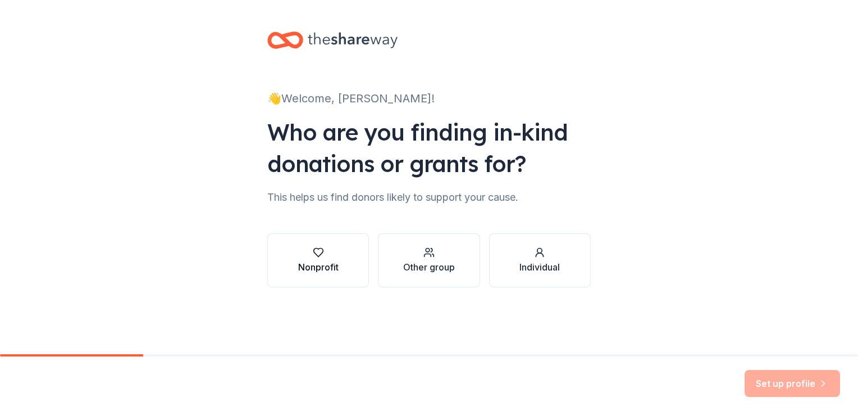
click at [313, 257] on icon "button" at bounding box center [318, 252] width 11 height 11
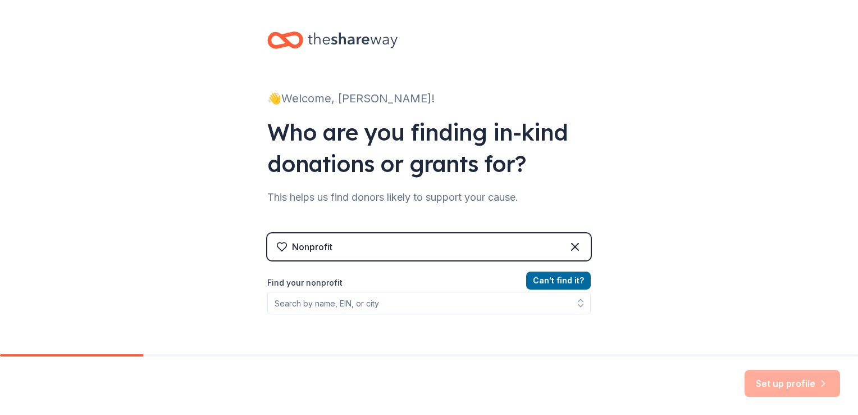
click at [394, 317] on div "Can ' t find it? Find your nonprofit" at bounding box center [429, 339] width 324 height 130
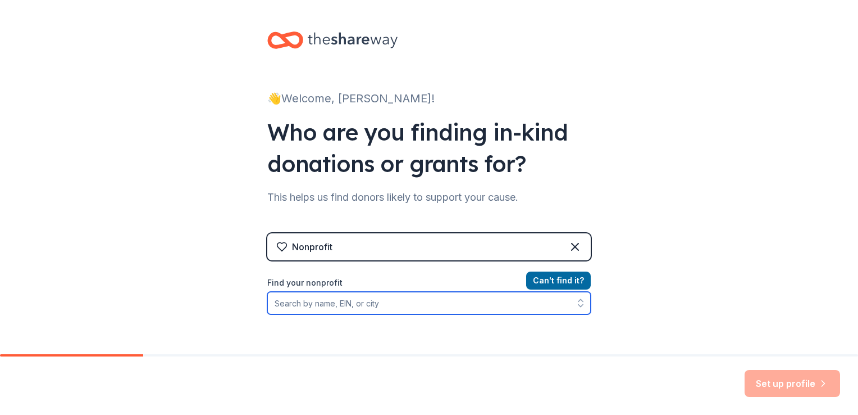
click at [380, 301] on input "Find your nonprofit" at bounding box center [429, 303] width 324 height 22
type input "NSBE"
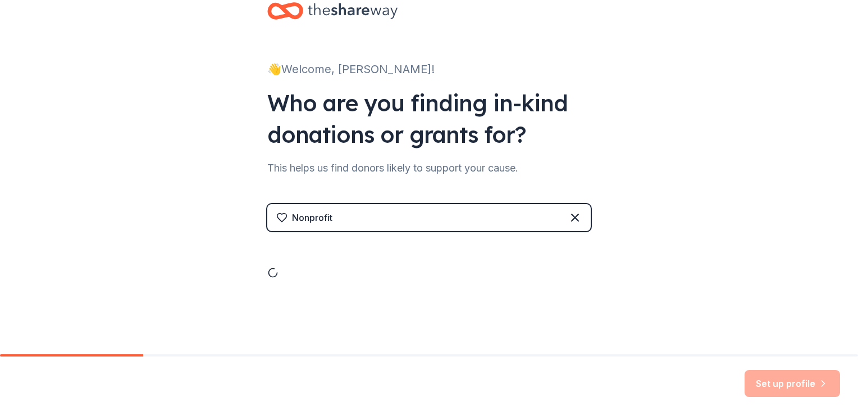
scroll to position [126, 0]
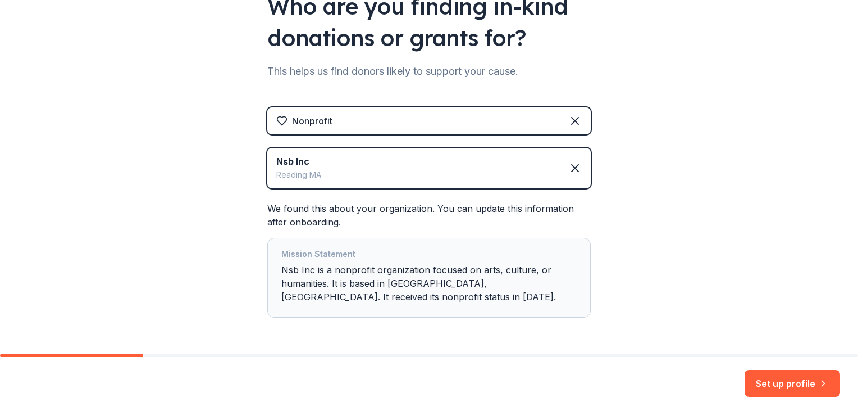
click at [396, 167] on div "Nsb Inc Reading MA" at bounding box center [429, 168] width 324 height 40
click at [299, 160] on div "Nsb Inc" at bounding box center [298, 160] width 45 height 13
click at [575, 176] on div "Nsb Inc Reading MA" at bounding box center [429, 168] width 324 height 40
click at [569, 164] on icon at bounding box center [575, 167] width 13 height 13
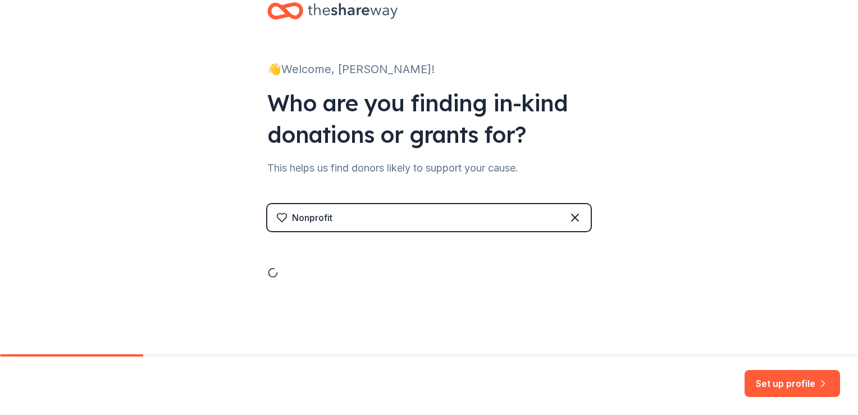
scroll to position [0, 0]
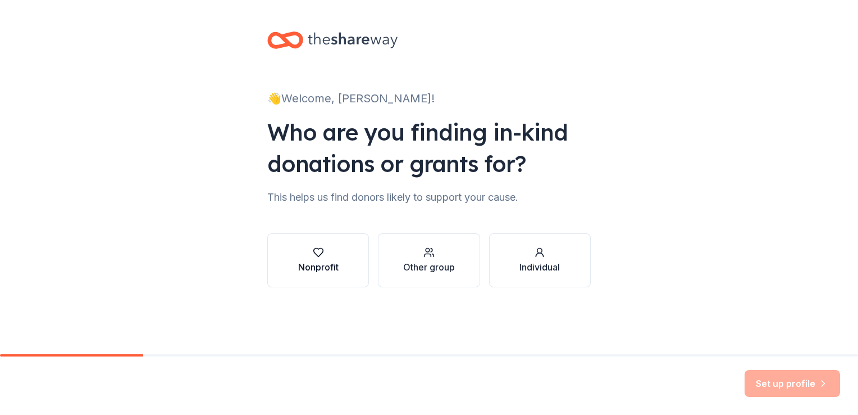
click at [335, 254] on div "button" at bounding box center [318, 252] width 40 height 11
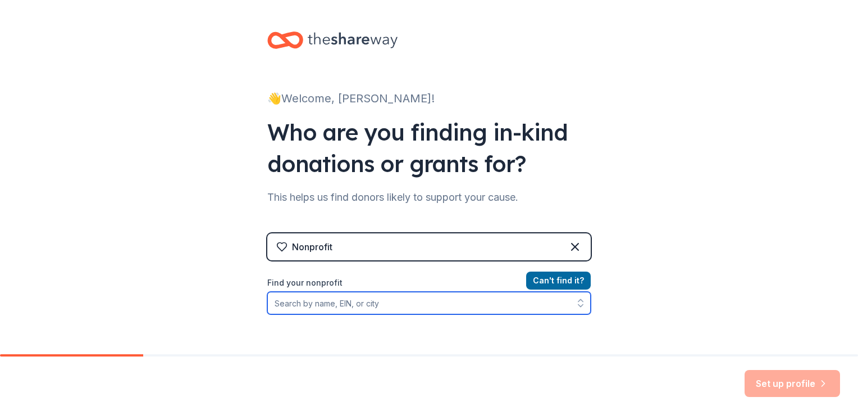
click at [351, 301] on input "Find your nonprofit" at bounding box center [429, 303] width 324 height 22
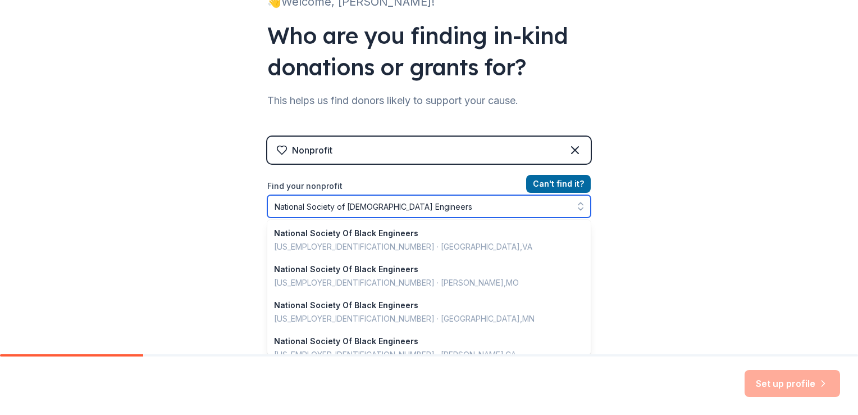
type input "National Society of [DEMOGRAPHIC_DATA] Engineers"
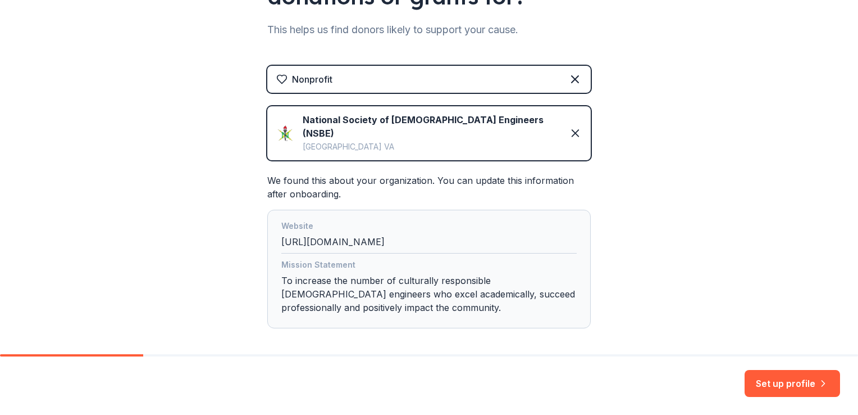
scroll to position [204, 0]
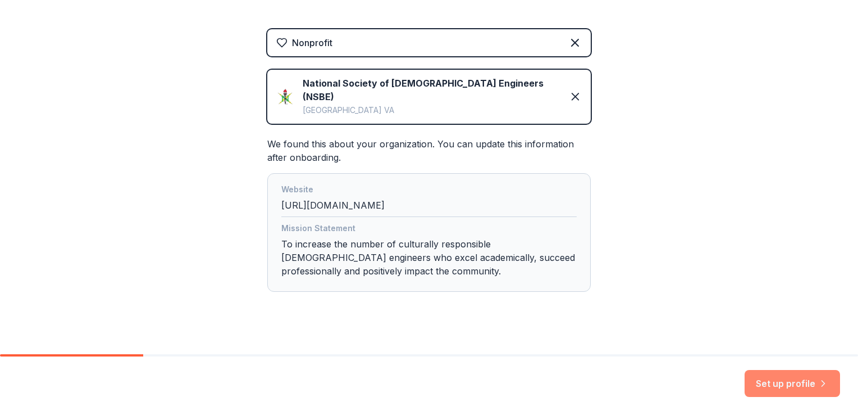
click at [799, 388] on button "Set up profile" at bounding box center [792, 383] width 95 height 27
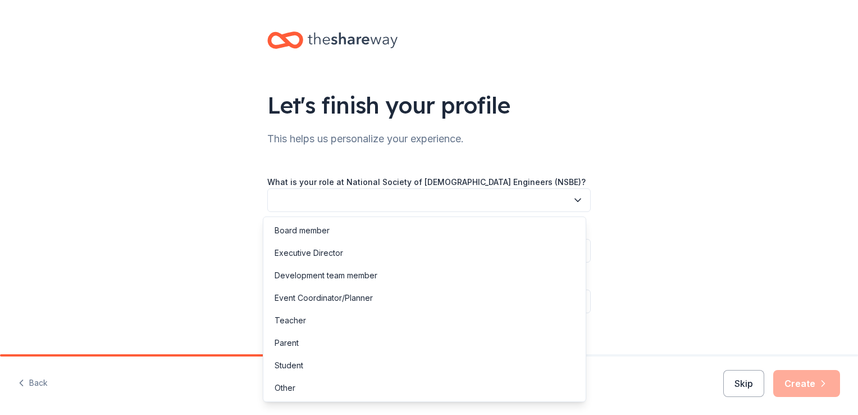
click at [575, 199] on icon "button" at bounding box center [578, 200] width 6 height 3
click at [380, 224] on div "Board member" at bounding box center [425, 230] width 318 height 22
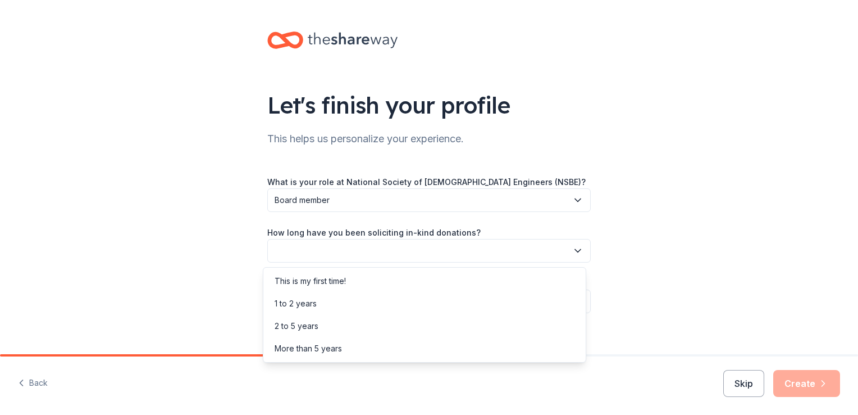
click at [381, 251] on button "button" at bounding box center [429, 251] width 324 height 24
click at [344, 286] on div "This is my first time!" at bounding box center [310, 280] width 71 height 13
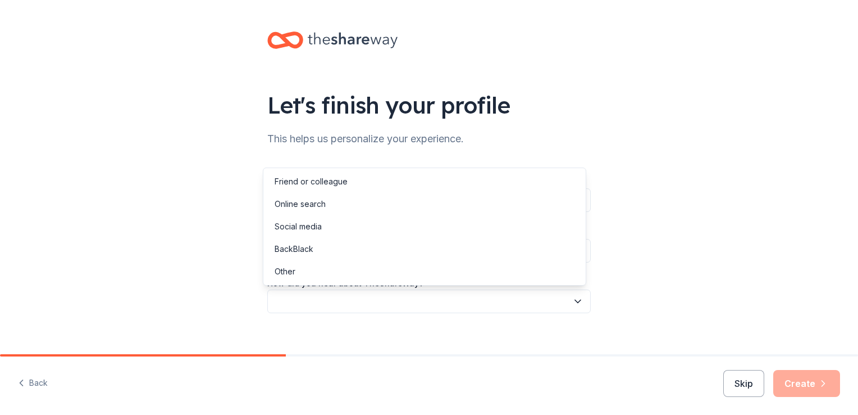
click at [337, 303] on button "button" at bounding box center [429, 301] width 324 height 24
click at [303, 209] on div "Online search" at bounding box center [300, 203] width 51 height 13
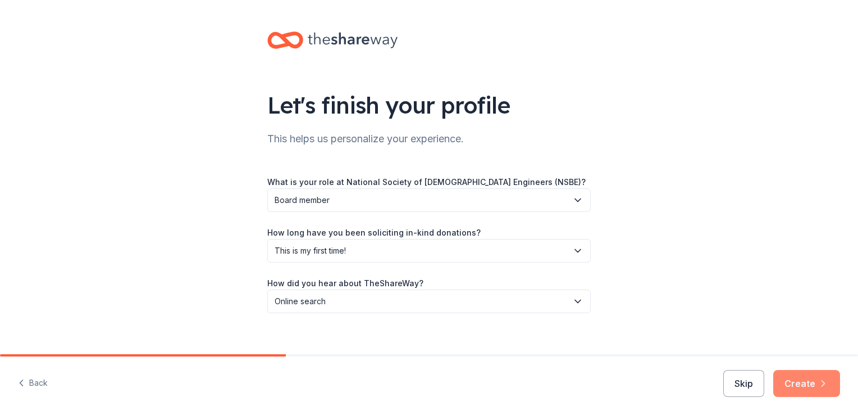
click at [811, 383] on button "Create" at bounding box center [807, 383] width 67 height 27
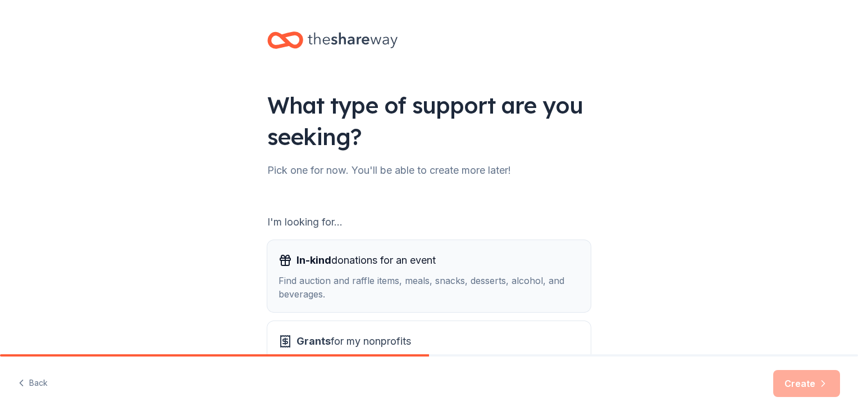
click at [511, 266] on div "In-kind donations for an event" at bounding box center [429, 260] width 301 height 18
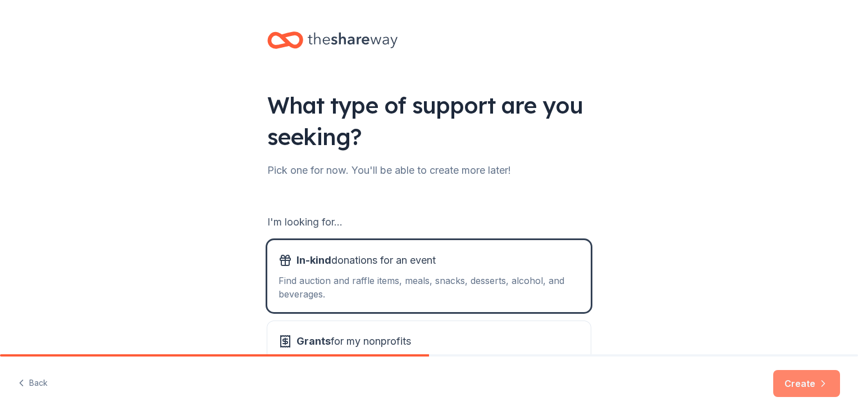
click at [801, 388] on button "Create" at bounding box center [807, 383] width 67 height 27
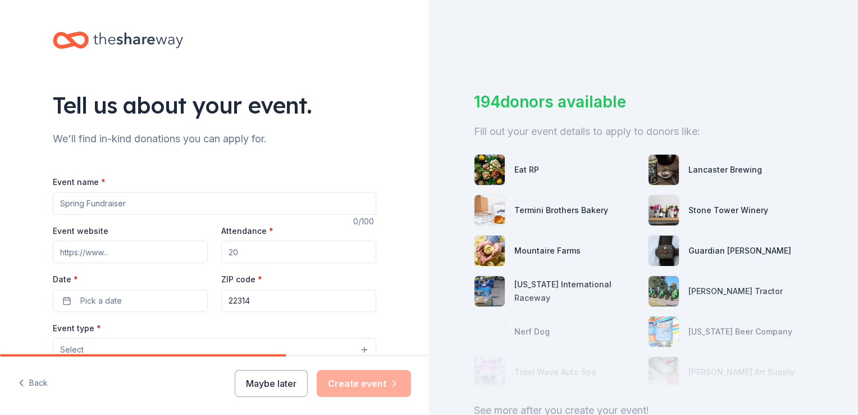
click at [166, 202] on input "Event name *" at bounding box center [215, 203] width 324 height 22
type input "PDC"
click at [144, 245] on input "Event website" at bounding box center [130, 251] width 155 height 22
type input "[DOMAIN_NAME]"
click at [239, 241] on input "Attendance *" at bounding box center [298, 251] width 155 height 22
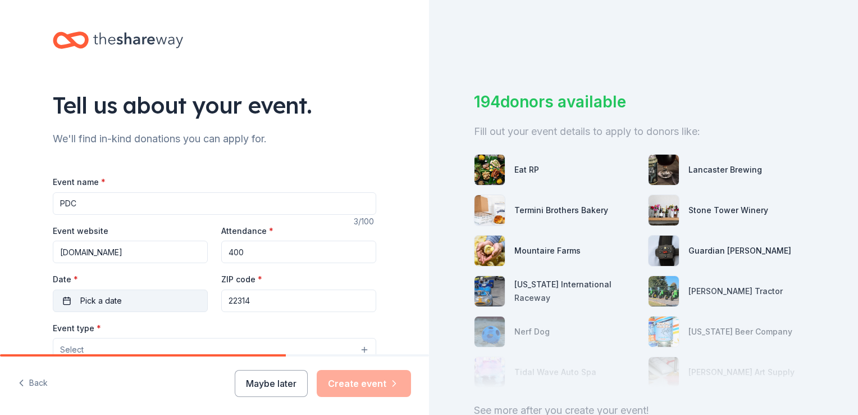
type input "400"
click at [99, 298] on span "Pick a date" at bounding box center [101, 300] width 42 height 13
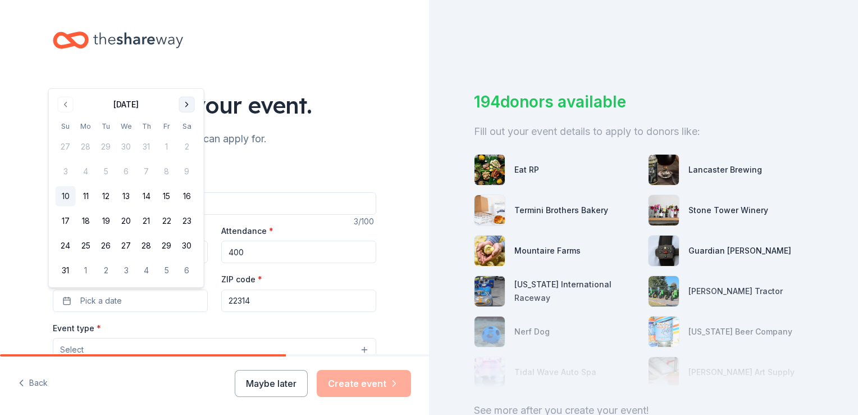
click at [188, 104] on button "Go to next month" at bounding box center [187, 105] width 16 height 16
click at [67, 130] on button "Go to previous month" at bounding box center [66, 129] width 16 height 16
click at [124, 244] on button "27" at bounding box center [126, 245] width 20 height 20
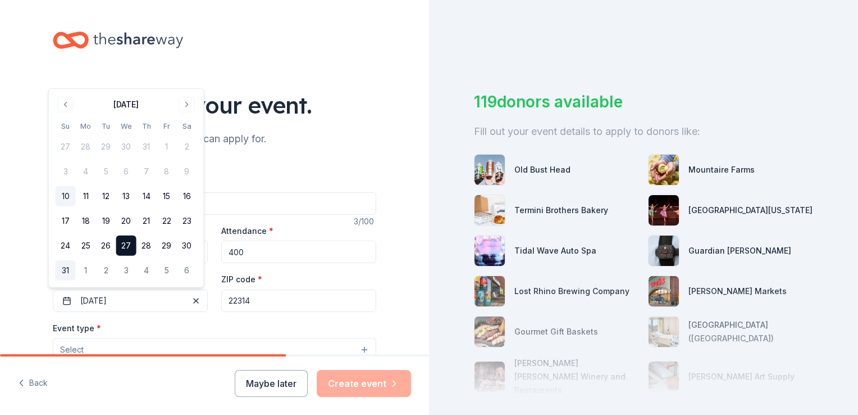
click at [69, 266] on button "31" at bounding box center [66, 270] width 20 height 20
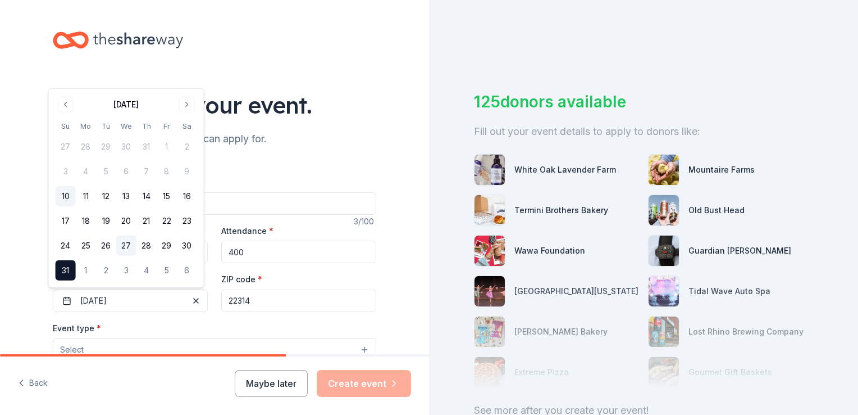
click at [125, 244] on button "27" at bounding box center [126, 245] width 20 height 20
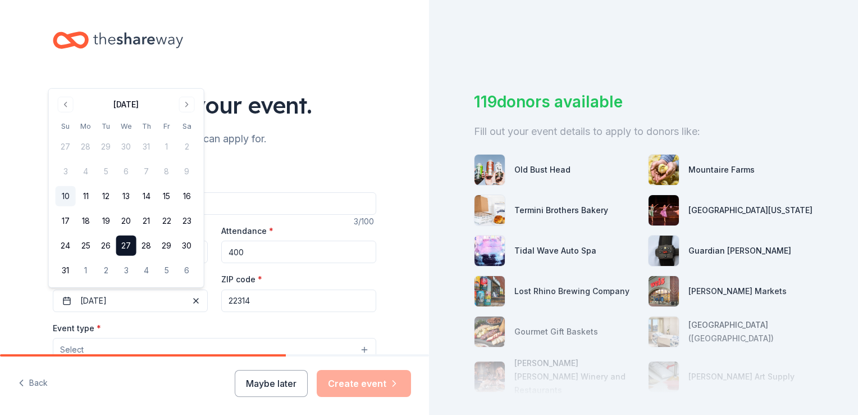
click at [282, 345] on button "Select" at bounding box center [215, 350] width 324 height 24
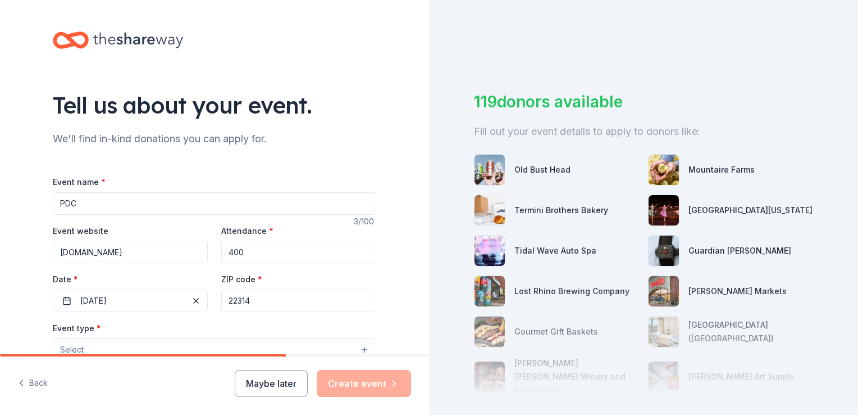
click at [282, 345] on button "Select" at bounding box center [215, 350] width 324 height 24
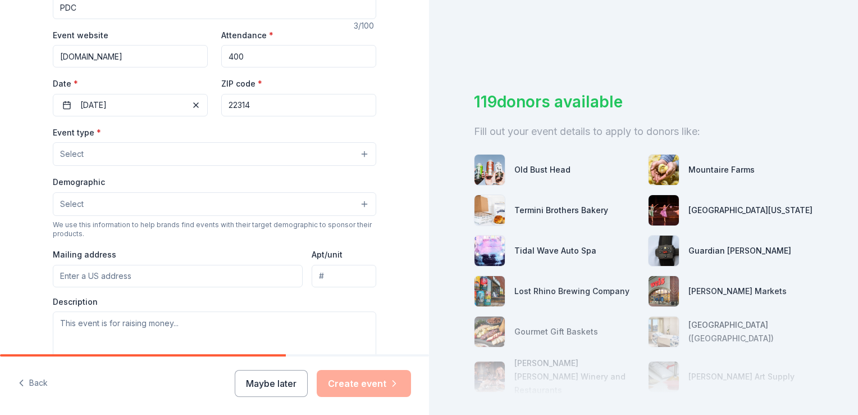
scroll to position [206, 0]
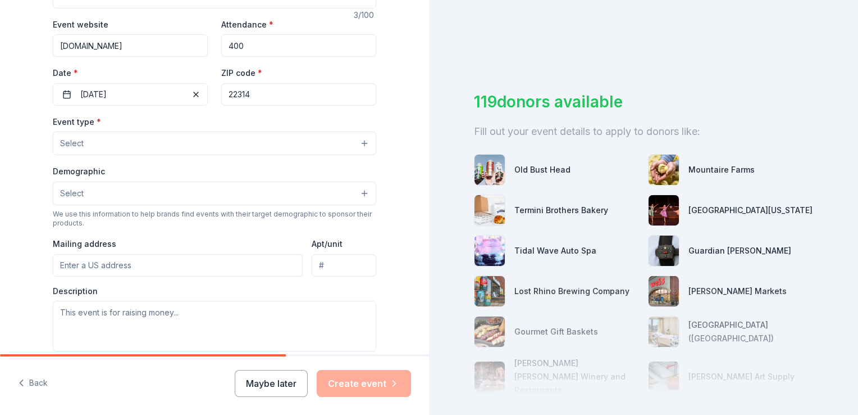
click at [246, 142] on button "Select" at bounding box center [215, 143] width 324 height 24
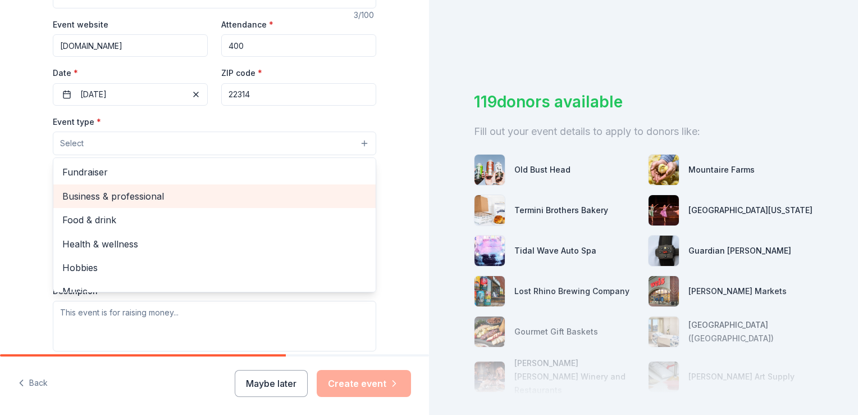
click at [231, 193] on span "Business & professional" at bounding box center [214, 196] width 304 height 15
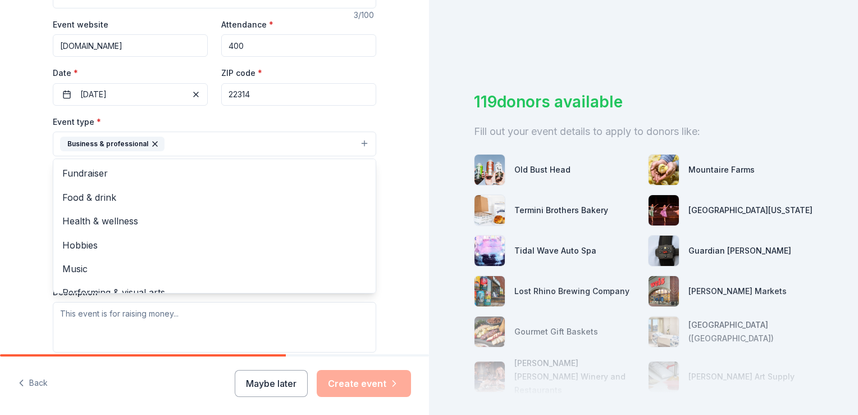
click at [321, 118] on div "Event type * Business & professional Fundraiser Food & drink Health & wellness …" at bounding box center [215, 136] width 324 height 42
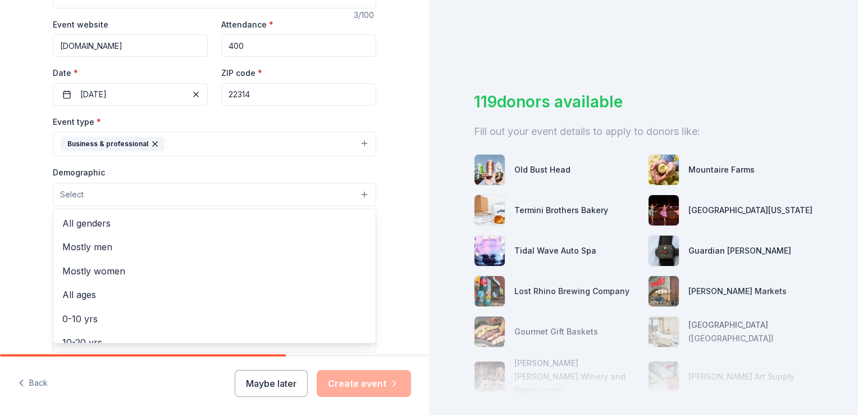
click at [211, 201] on button "Select" at bounding box center [215, 195] width 324 height 24
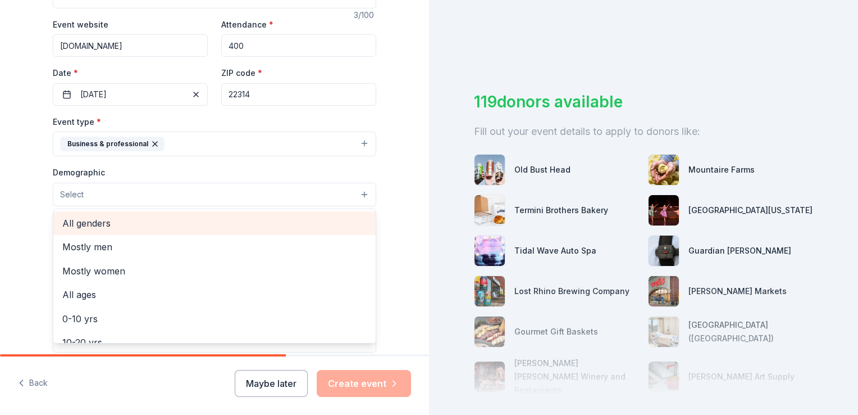
click at [114, 220] on span "All genders" at bounding box center [214, 223] width 304 height 15
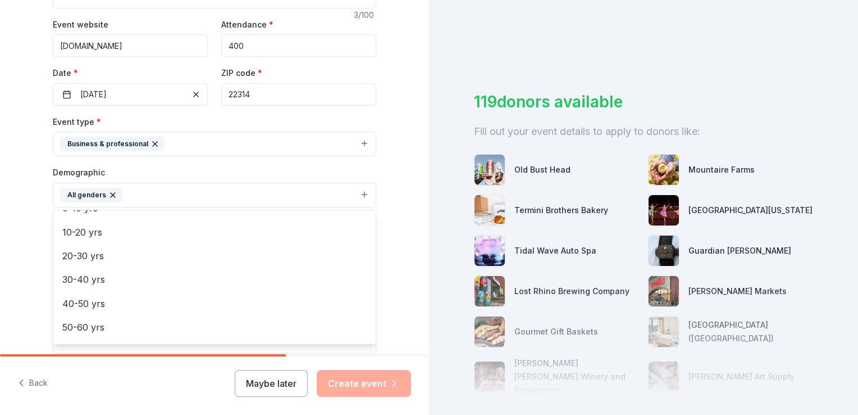
scroll to position [110, 0]
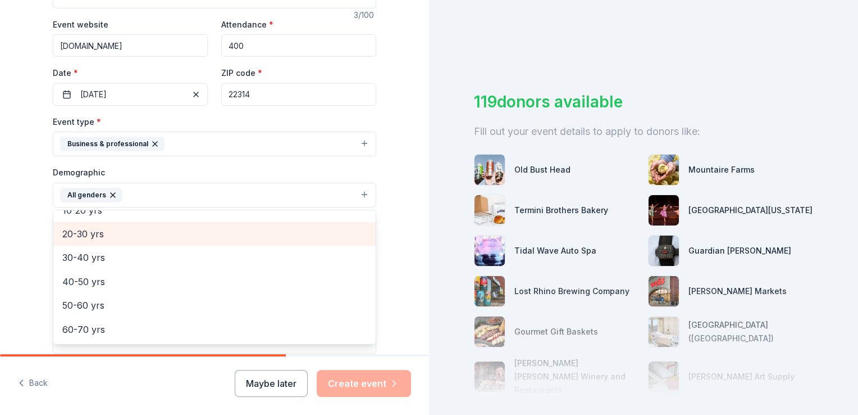
click at [108, 233] on span "20-30 yrs" at bounding box center [214, 233] width 304 height 15
click at [96, 237] on span "30-40 yrs" at bounding box center [214, 233] width 304 height 15
click at [96, 237] on span "40-50 yrs" at bounding box center [214, 235] width 304 height 15
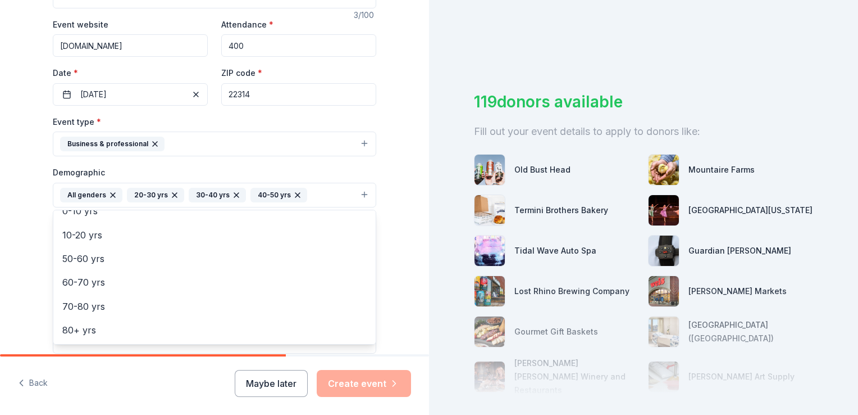
click at [392, 183] on div "Tell us about your event. We'll find in-kind donations you can apply for. Event…" at bounding box center [214, 169] width 429 height 750
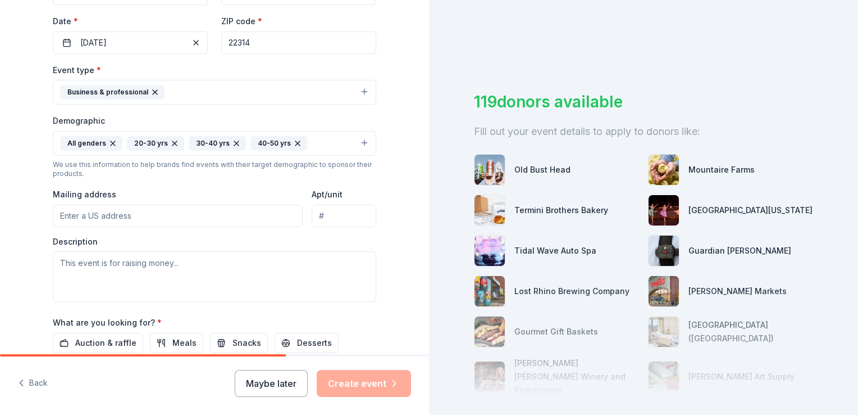
scroll to position [258, 0]
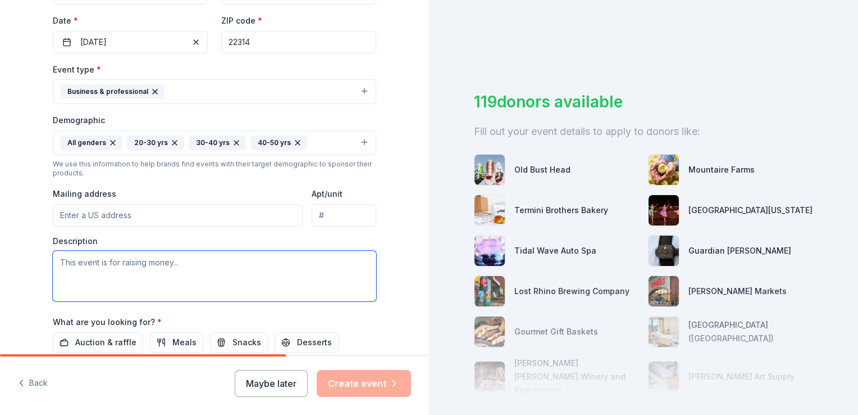
click at [110, 261] on textarea at bounding box center [215, 276] width 324 height 51
paste textarea "loremip dolo sitamet con adi elitsedd 5346 Eiusmodtempo Incididuntu Laboreetdo …"
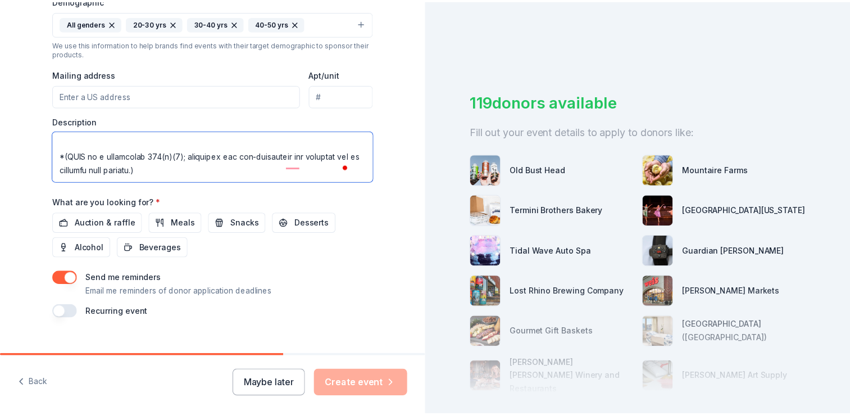
scroll to position [395, 0]
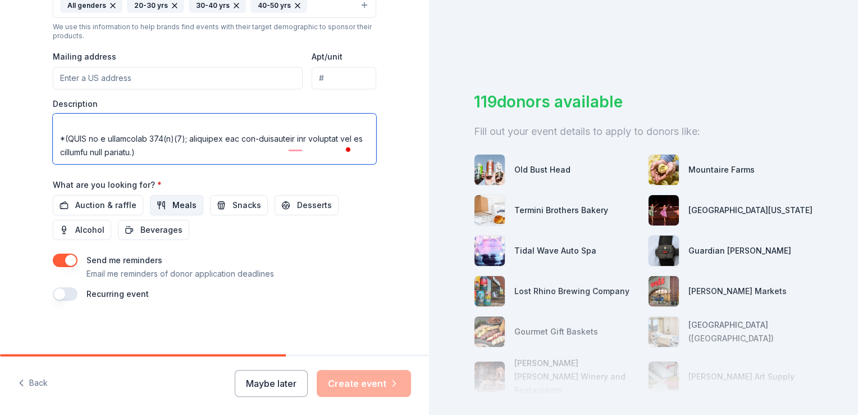
type textarea "loremip dolo sitamet con adi elitsedd 5346 Eiusmodtempo Incididuntu Laboreetdo …"
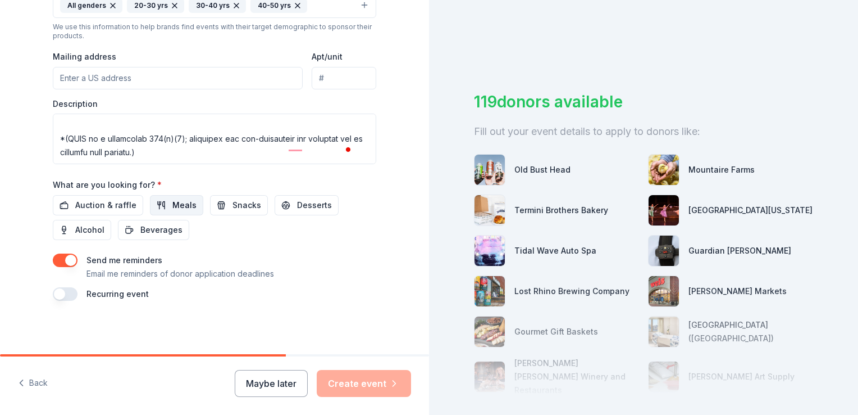
click at [174, 205] on span "Meals" at bounding box center [184, 204] width 24 height 13
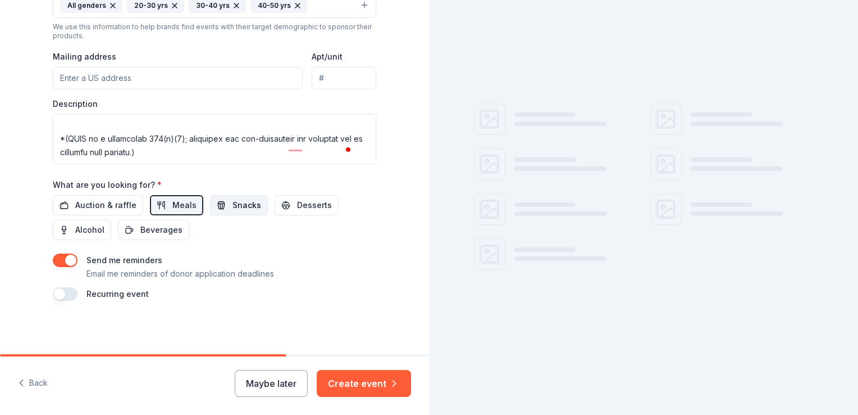
click at [222, 209] on button "Snacks" at bounding box center [239, 205] width 58 height 20
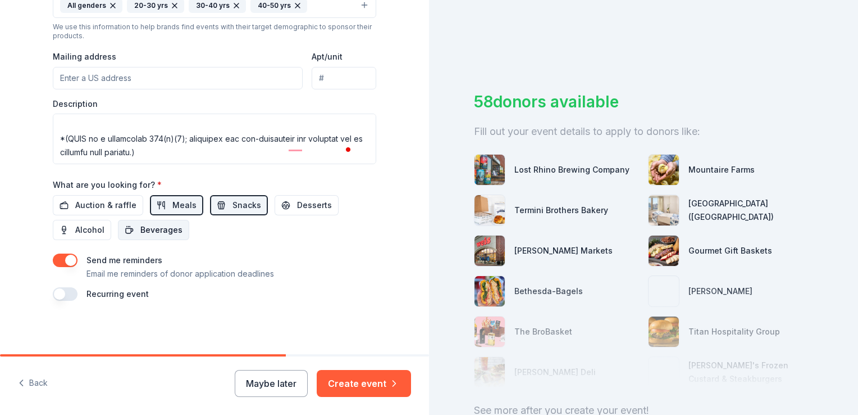
click at [145, 232] on span "Beverages" at bounding box center [161, 229] width 42 height 13
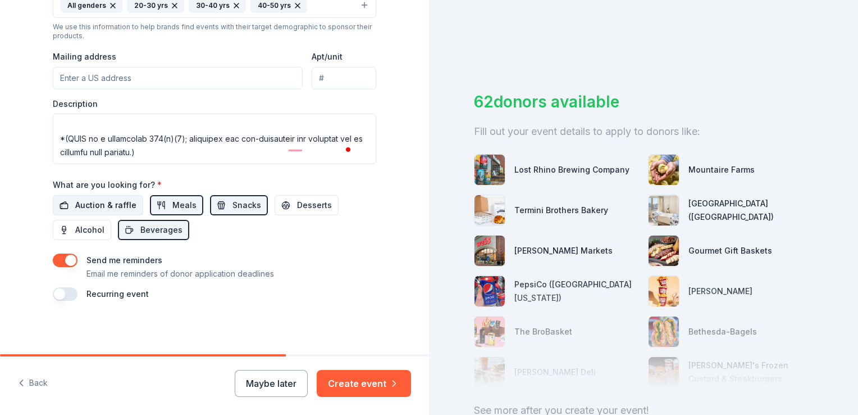
click at [99, 203] on span "Auction & raffle" at bounding box center [105, 204] width 61 height 13
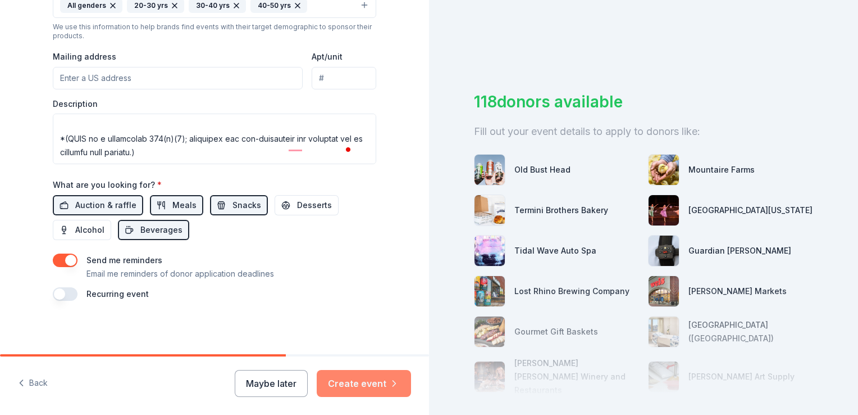
click at [373, 384] on button "Create event" at bounding box center [364, 383] width 94 height 27
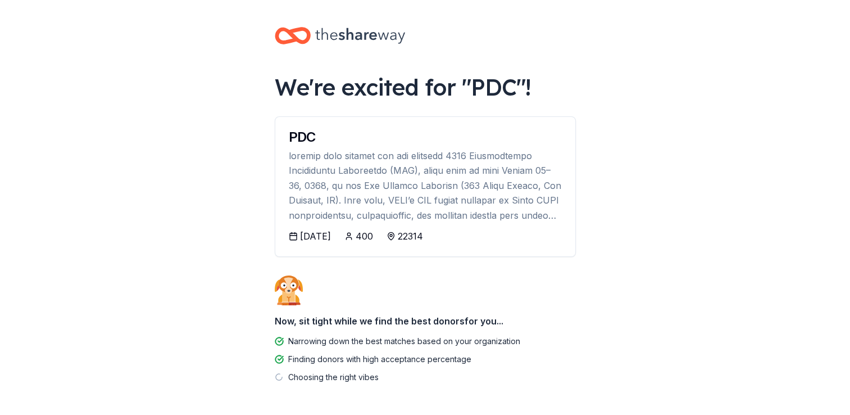
scroll to position [43, 0]
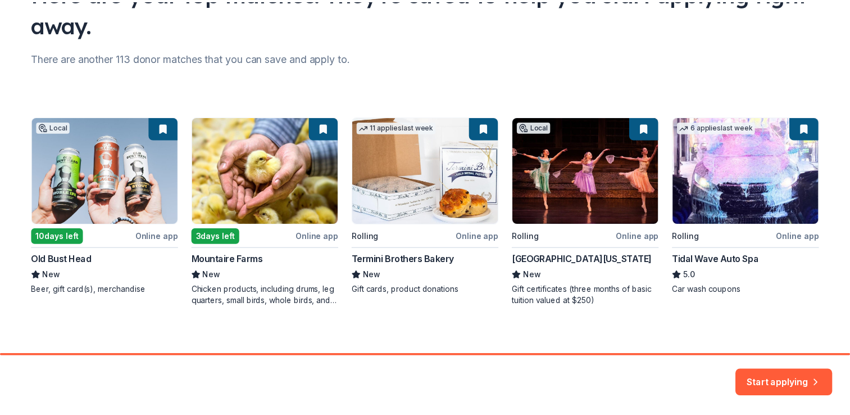
scroll to position [118, 0]
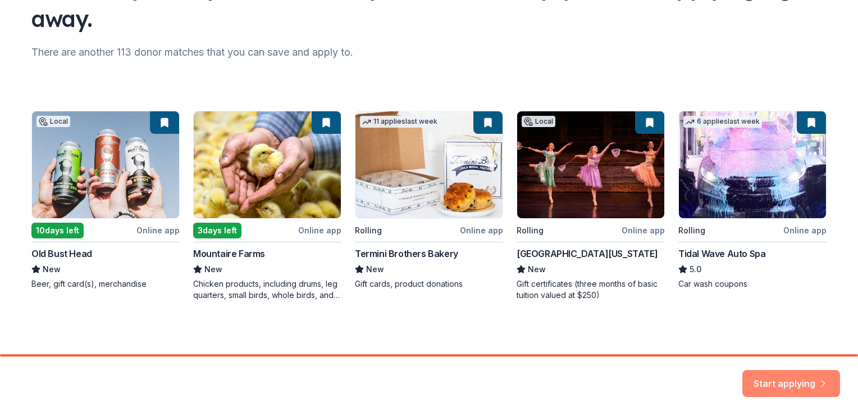
click at [788, 387] on button "Start applying" at bounding box center [792, 376] width 98 height 27
